Goal: Task Accomplishment & Management: Use online tool/utility

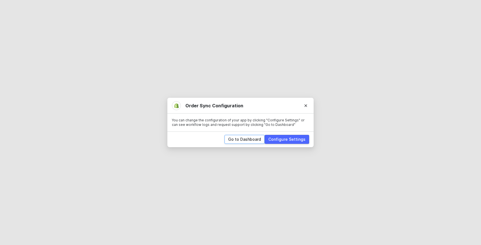
click at [245, 142] on div "Go to Dashboard" at bounding box center [244, 140] width 33 height 6
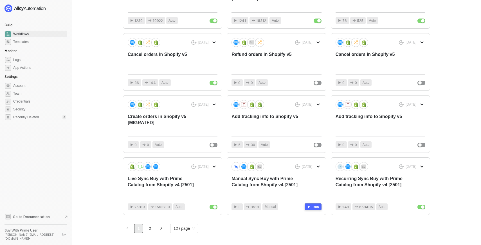
scroll to position [166, 0]
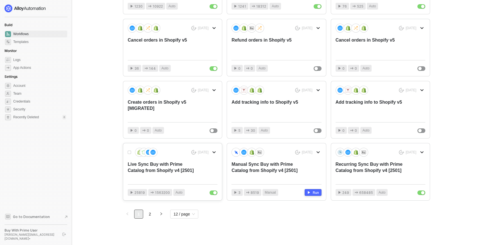
click at [157, 166] on div "Live Sync Buy with Prime Catalog from Shopify v4 [2501]" at bounding box center [164, 170] width 72 height 19
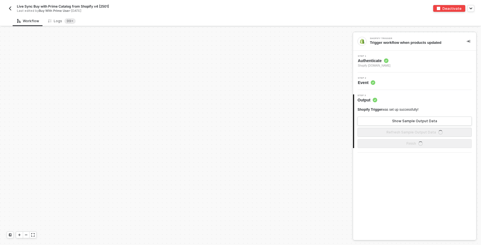
scroll to position [604, 0]
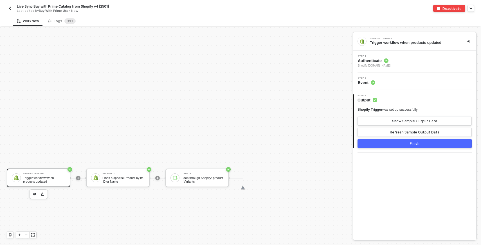
click at [9, 10] on img "button" at bounding box center [10, 8] width 4 height 4
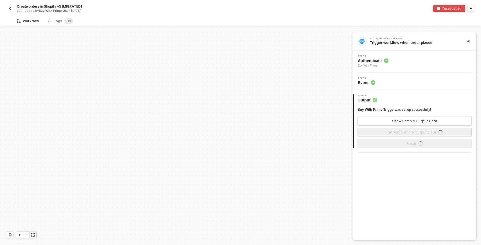
scroll to position [167, 0]
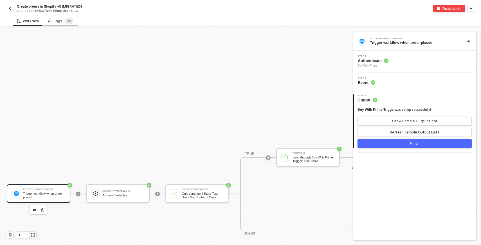
click at [56, 21] on div "Logs 9 9" at bounding box center [60, 21] width 25 height 6
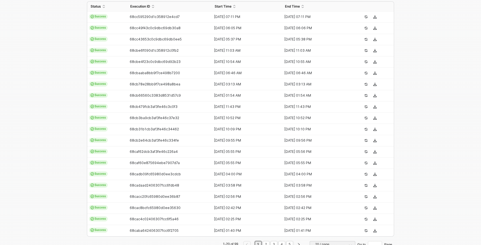
scroll to position [152, 0]
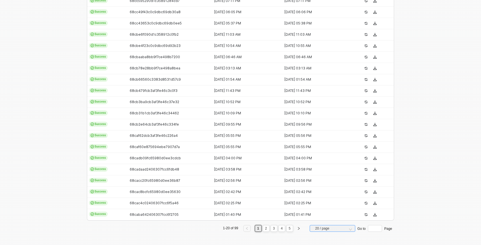
click at [336, 228] on span "20 / page" at bounding box center [333, 228] width 37 height 8
click at [326, 218] on div "50 / page" at bounding box center [332, 218] width 37 height 6
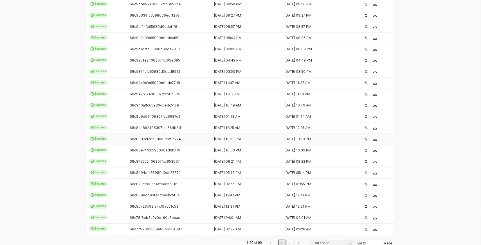
scroll to position [490, 0]
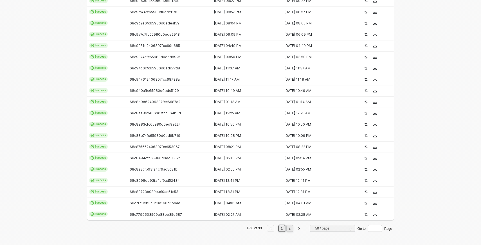
click at [290, 229] on link "2" at bounding box center [289, 229] width 5 height 6
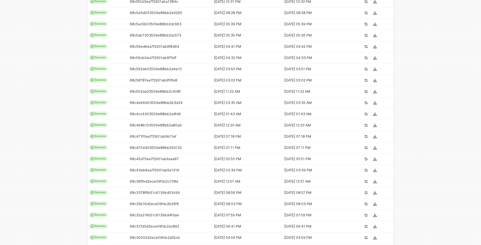
scroll to position [479, 0]
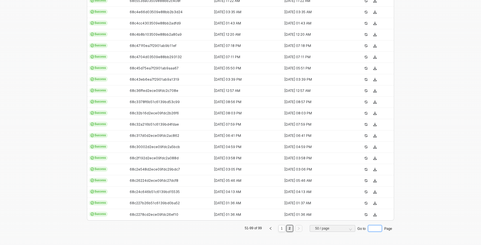
click at [377, 229] on input "Page" at bounding box center [375, 228] width 14 height 7
type input "4"
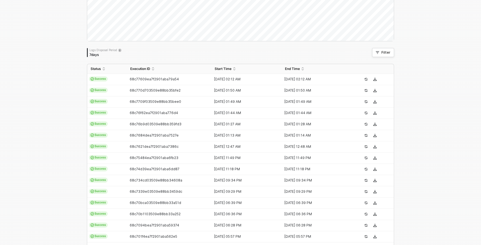
scroll to position [0, 0]
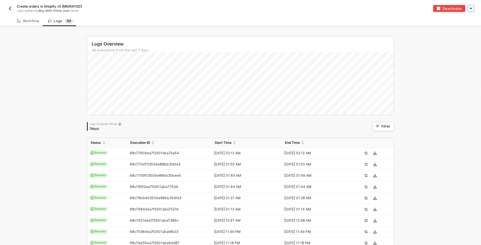
click at [470, 8] on icon "button" at bounding box center [471, 8] width 2 height 1
click at [36, 21] on div "Workflow" at bounding box center [28, 21] width 22 height 4
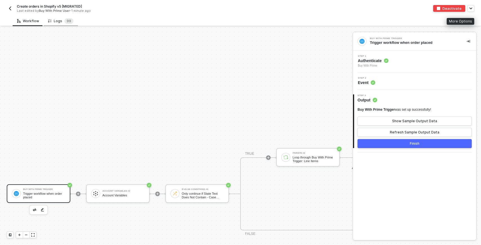
click at [58, 22] on div "Logs 9 9" at bounding box center [60, 21] width 25 height 6
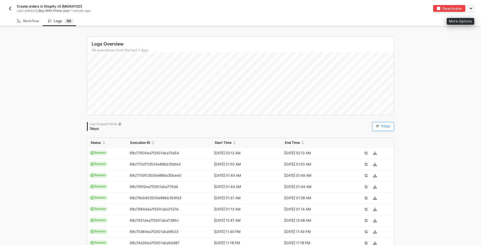
click at [385, 128] on div "Filter" at bounding box center [385, 126] width 9 height 4
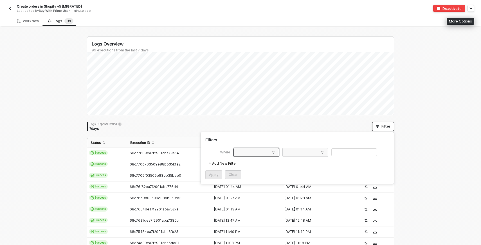
click at [249, 152] on span at bounding box center [257, 152] width 43 height 8
click at [260, 173] on div "Execution ID" at bounding box center [250, 171] width 26 height 4
click at [259, 153] on div "Execution ID" at bounding box center [250, 152] width 26 height 4
click at [250, 164] on div "Status" at bounding box center [245, 163] width 17 height 4
click at [312, 155] on span at bounding box center [306, 152] width 43 height 8
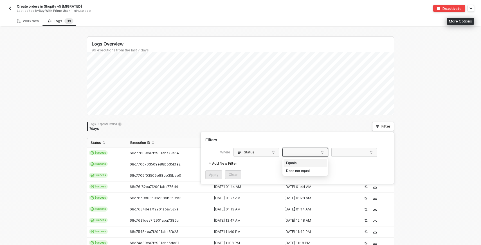
click at [306, 163] on div "Equals" at bounding box center [305, 163] width 40 height 9
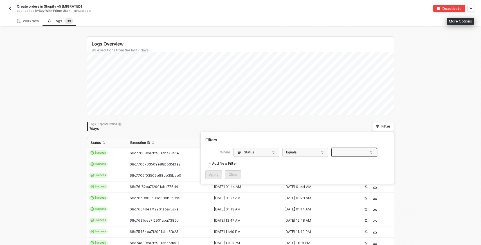
click at [342, 149] on span at bounding box center [355, 152] width 43 height 8
click at [348, 172] on div "Failure" at bounding box center [354, 170] width 40 height 9
click at [210, 175] on div "Apply" at bounding box center [214, 175] width 10 height 4
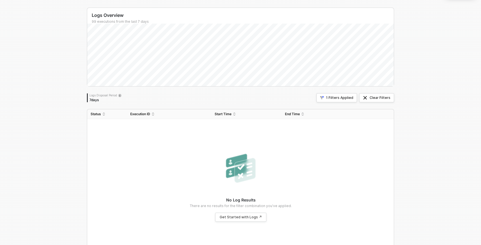
scroll to position [46, 0]
